Goal: Book appointment/travel/reservation

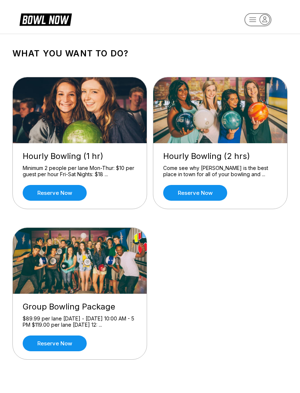
click at [203, 196] on link "Reserve now" at bounding box center [195, 193] width 64 height 16
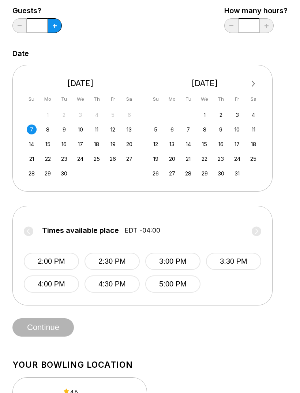
scroll to position [102, 0]
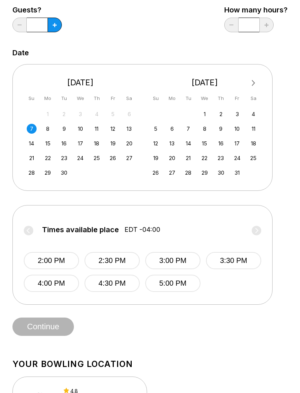
click at [57, 259] on button "2:00 PM" at bounding box center [51, 260] width 55 height 17
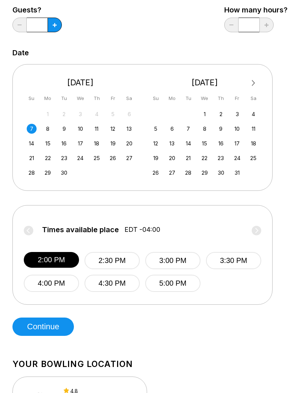
click at [42, 327] on button "Continue" at bounding box center [43, 326] width 62 height 18
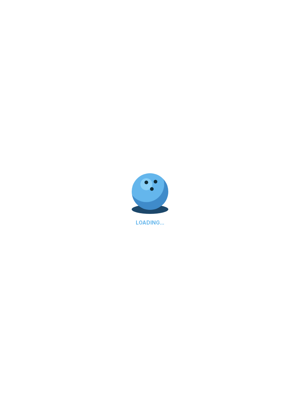
select select "**"
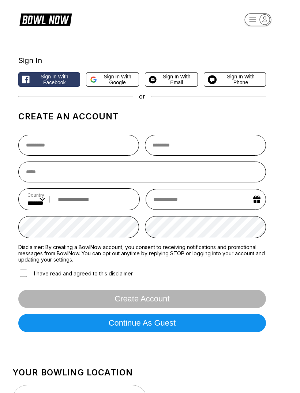
click at [177, 85] on span "Sign in with Email" at bounding box center [177, 80] width 34 height 12
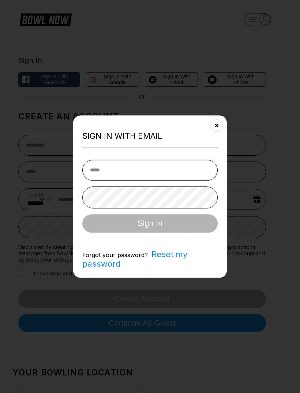
type input "**********"
click at [150, 223] on button "Sign In" at bounding box center [149, 223] width 135 height 18
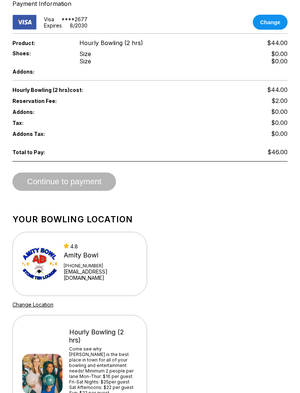
scroll to position [238, 0]
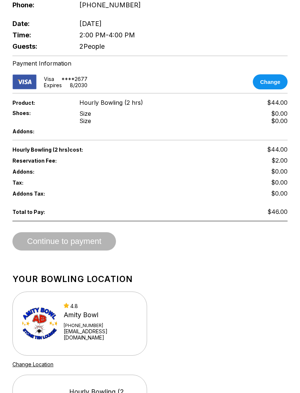
click at [83, 244] on div "Continue to payment" at bounding box center [149, 241] width 275 height 18
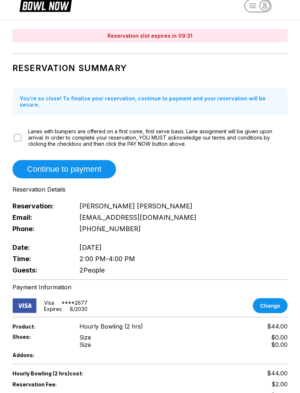
scroll to position [14, 0]
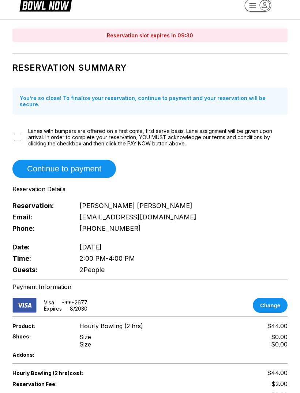
click at [91, 165] on button "Continue to payment" at bounding box center [64, 169] width 104 height 18
